Goal: Transaction & Acquisition: Purchase product/service

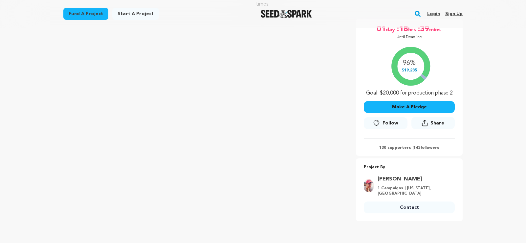
scroll to position [117, 0]
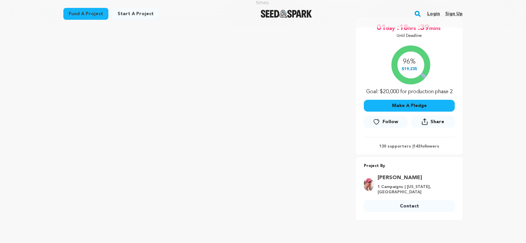
click at [405, 106] on button "Make A Pledge" at bounding box center [409, 106] width 91 height 12
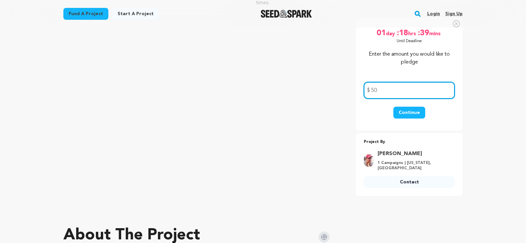
type input "5"
type input "100.00"
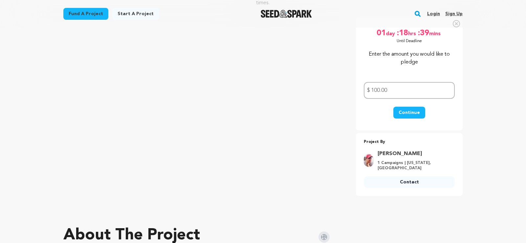
click at [410, 113] on button "Continue" at bounding box center [410, 112] width 32 height 12
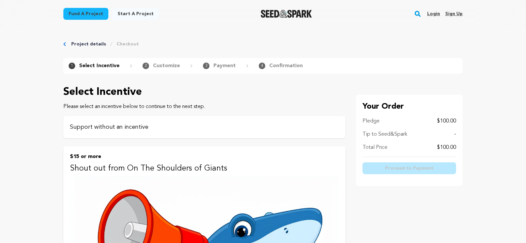
click at [119, 129] on p "Support without an incentive" at bounding box center [204, 126] width 269 height 9
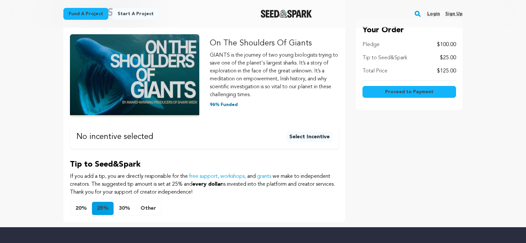
scroll to position [170, 0]
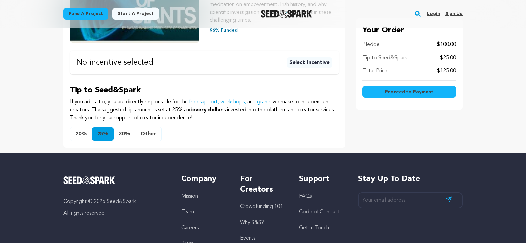
click at [148, 133] on button "Other" at bounding box center [148, 133] width 26 height 13
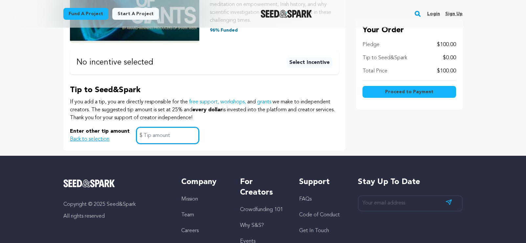
click at [154, 135] on input "text" at bounding box center [167, 135] width 63 height 17
type input "0"
click at [230, 127] on div "Enter other tip amount Back to selection 0 $" at bounding box center [204, 135] width 269 height 17
click at [98, 140] on button "Back to selection" at bounding box center [89, 139] width 39 height 8
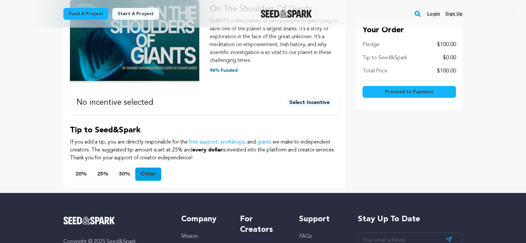
scroll to position [0, 0]
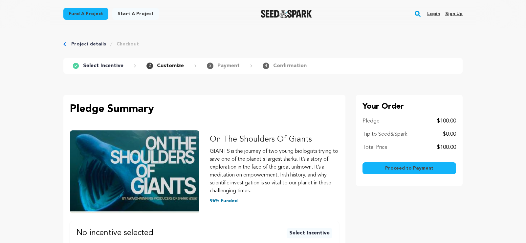
click at [419, 167] on span "Proceed to Payment" at bounding box center [409, 168] width 48 height 7
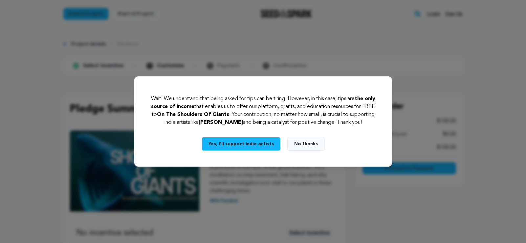
click at [310, 145] on button "No thanks" at bounding box center [306, 144] width 37 height 14
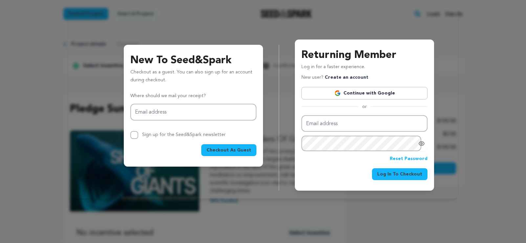
click at [331, 201] on div "New To Seed&Spark Checkout as a guest. You can also sign up for an account duri…" at bounding box center [263, 101] width 526 height 203
click at [81, 76] on div "New To Seed&Spark Checkout as a guest. You can also sign up for an account duri…" at bounding box center [263, 109] width 374 height 161
click at [236, 150] on span "Checkout As Guest" at bounding box center [229, 150] width 45 height 7
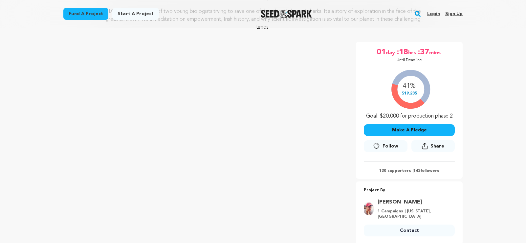
scroll to position [88, 0]
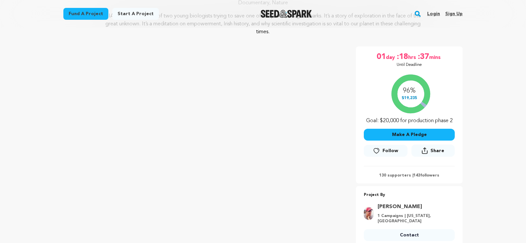
click at [416, 134] on button "Make A Pledge" at bounding box center [409, 134] width 91 height 12
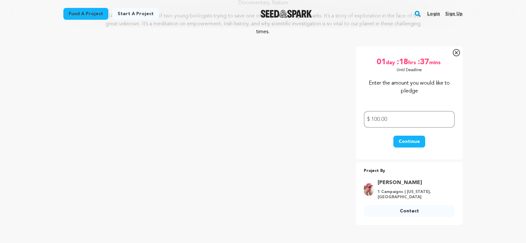
click at [414, 143] on button "Continue" at bounding box center [410, 141] width 32 height 12
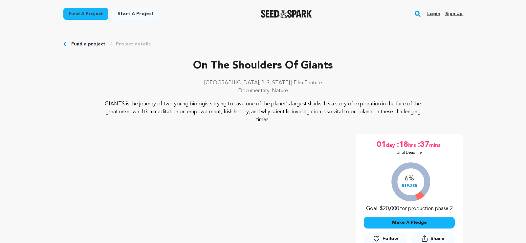
scroll to position [115, 0]
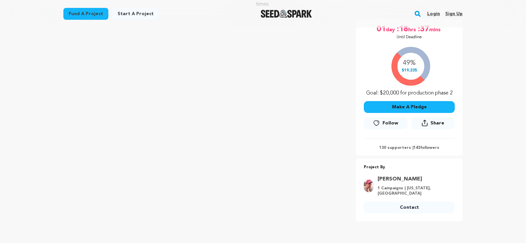
click at [410, 107] on button "Make A Pledge" at bounding box center [409, 107] width 91 height 12
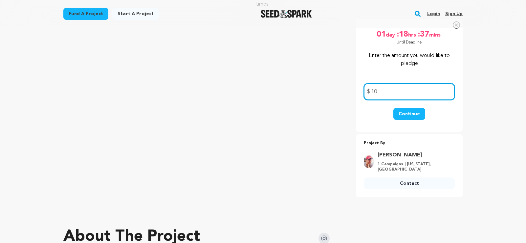
type input "1"
type input "50.00"
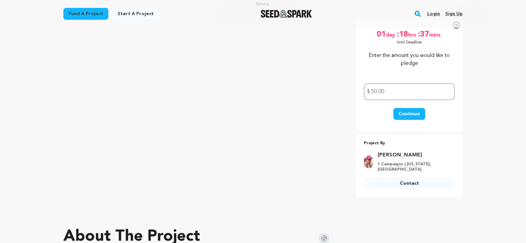
click at [414, 111] on button "Continue" at bounding box center [410, 114] width 32 height 12
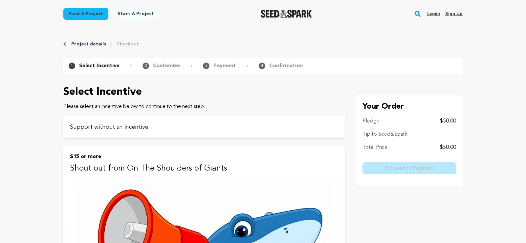
click at [109, 129] on p "Support without an incentive" at bounding box center [204, 126] width 269 height 9
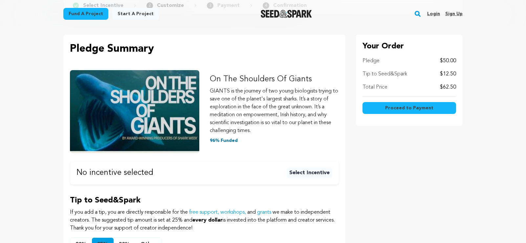
scroll to position [153, 0]
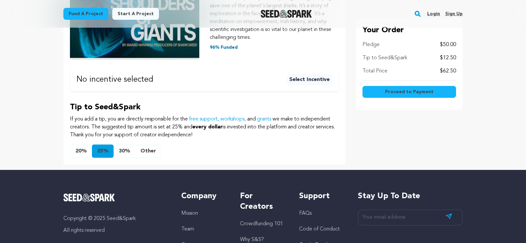
click at [404, 90] on span "Proceed to Payment" at bounding box center [409, 91] width 48 height 7
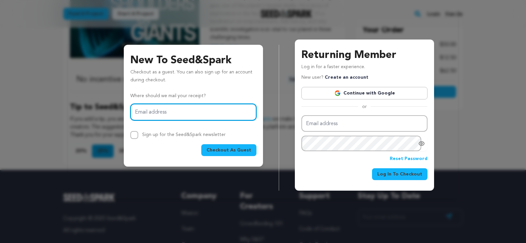
click at [165, 110] on input "Email address" at bounding box center [193, 112] width 126 height 17
type input "ericstalzer@gmail.com"
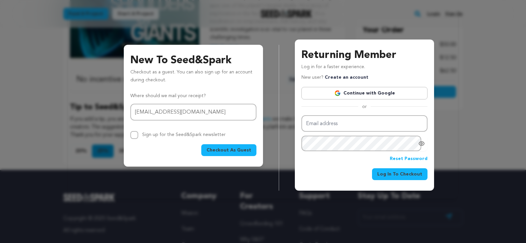
click at [227, 146] on button "Checkout As Guest" at bounding box center [228, 150] width 55 height 12
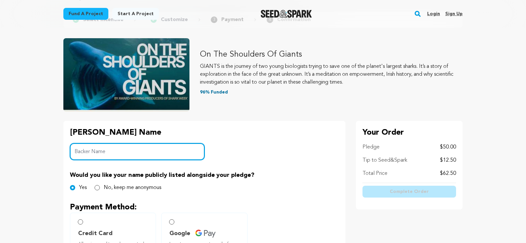
scroll to position [62, 0]
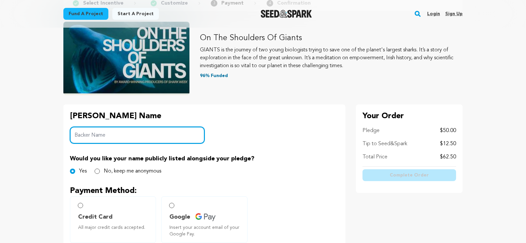
click at [92, 137] on input "Backer Name" at bounding box center [137, 135] width 135 height 17
type input "[PERSON_NAME]"
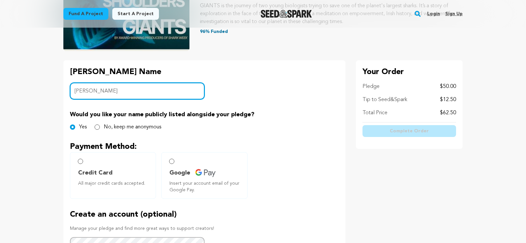
scroll to position [110, 0]
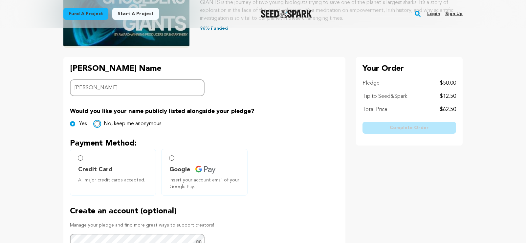
click at [97, 123] on input "No, keep me anonymous" at bounding box center [97, 123] width 5 height 5
radio input "true"
click at [74, 122] on input "Yes" at bounding box center [72, 123] width 5 height 5
radio input "true"
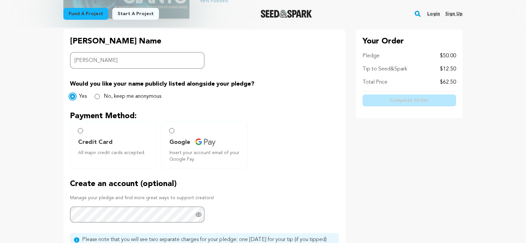
scroll to position [146, 0]
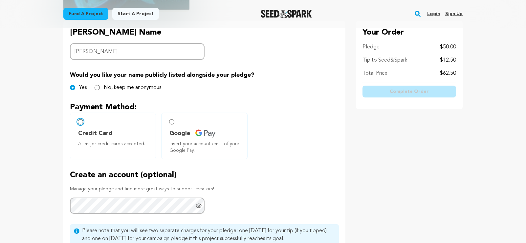
click at [81, 123] on input "Credit Card All major credit cards accepted." at bounding box center [80, 121] width 5 height 5
radio input "false"
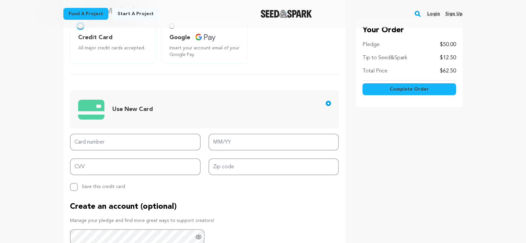
scroll to position [256, 0]
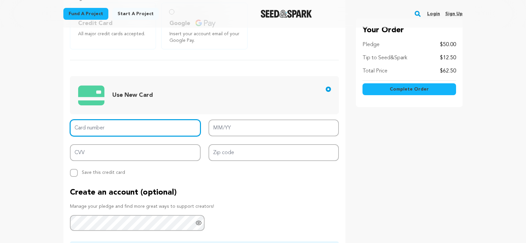
click at [89, 131] on input "Card number" at bounding box center [135, 127] width 131 height 17
type input "4535 0603 5005 7402"
type input "06/27"
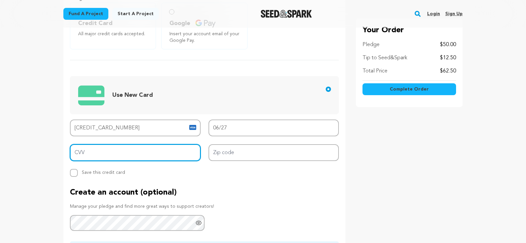
click at [107, 155] on input "CVV" at bounding box center [135, 152] width 131 height 17
type input "404"
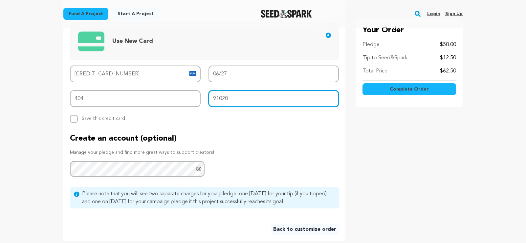
scroll to position [351, 0]
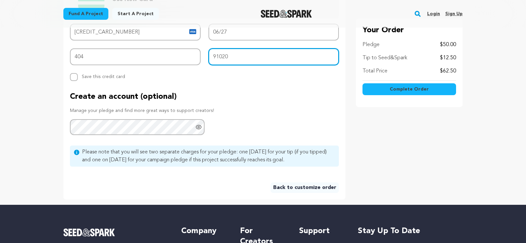
type input "91020"
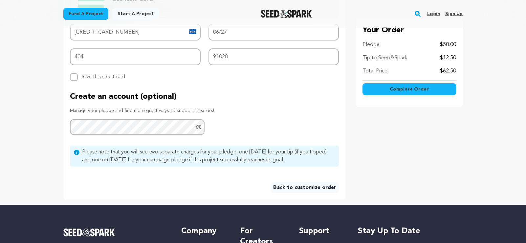
click at [403, 95] on button "Complete Order" at bounding box center [410, 89] width 94 height 12
